Goal: Transaction & Acquisition: Purchase product/service

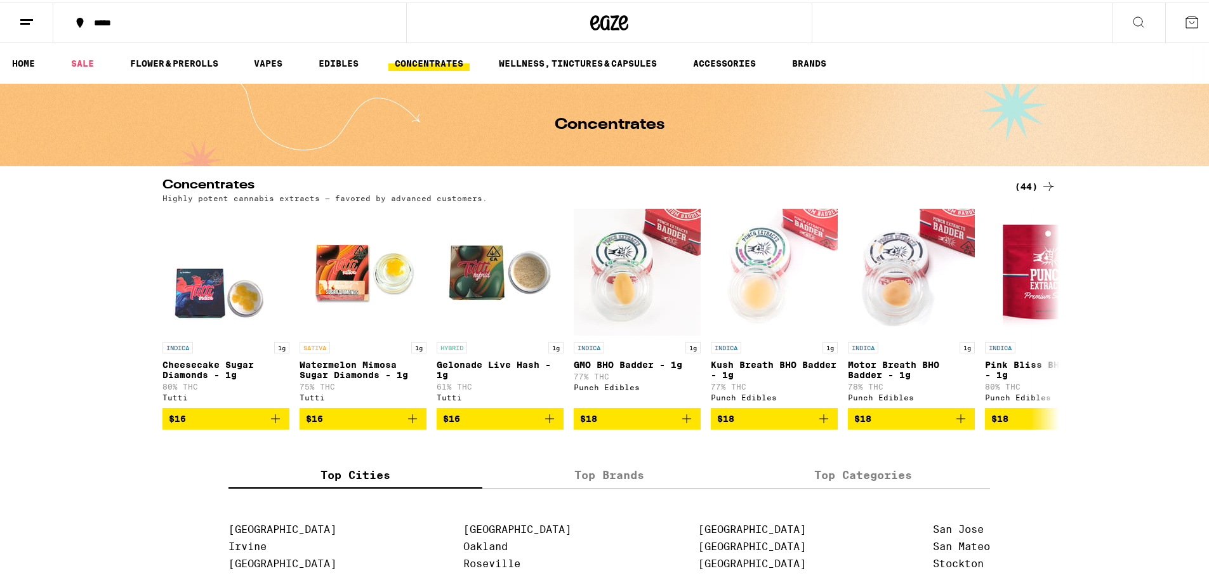
click at [1024, 187] on div "(44)" at bounding box center [1035, 183] width 41 height 15
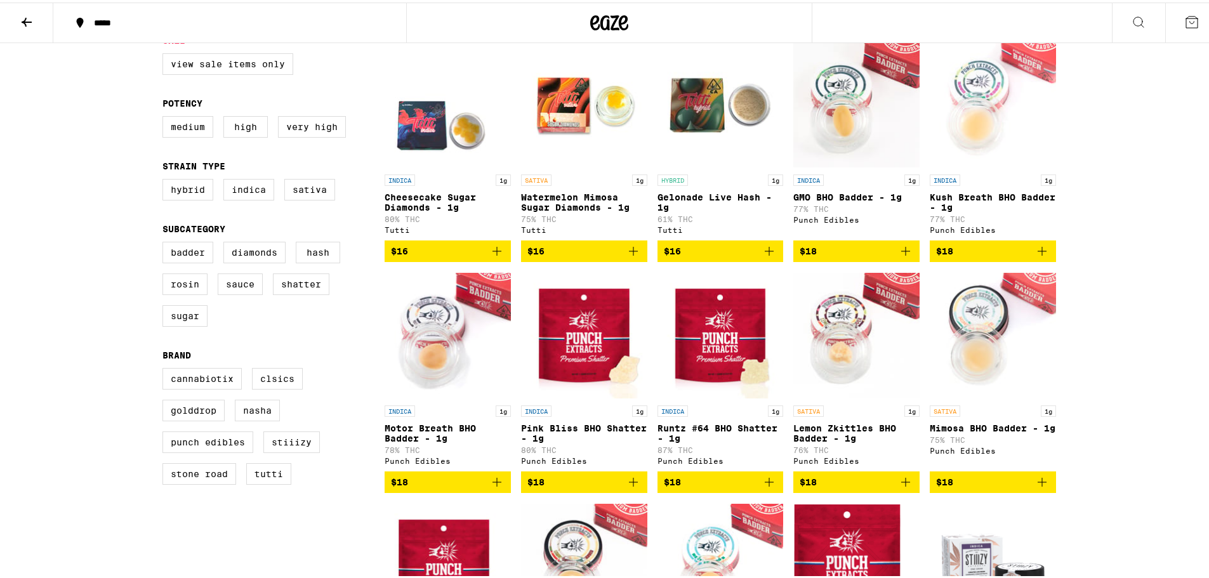
scroll to position [170, 0]
